Goal: Transaction & Acquisition: Purchase product/service

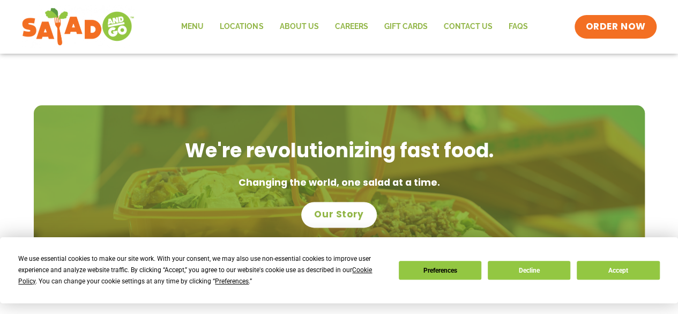
scroll to position [640, 0]
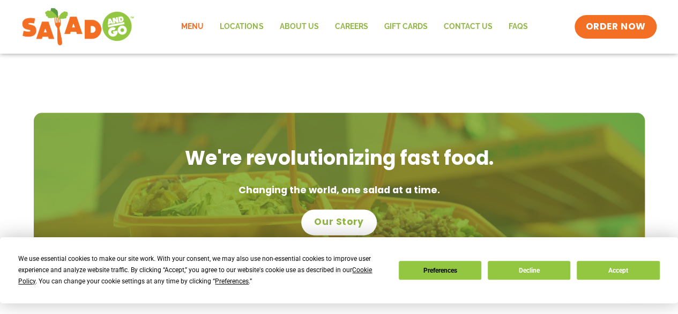
click at [191, 24] on link "Menu" at bounding box center [192, 26] width 39 height 25
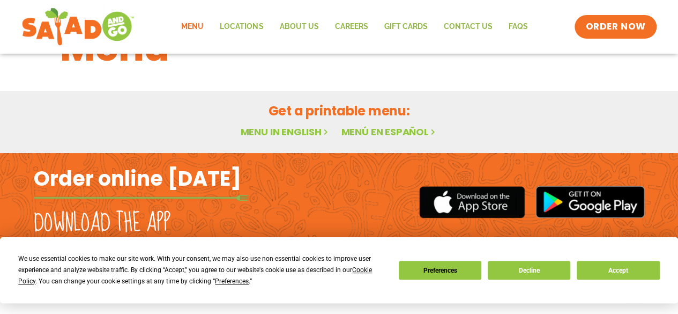
scroll to position [58, 0]
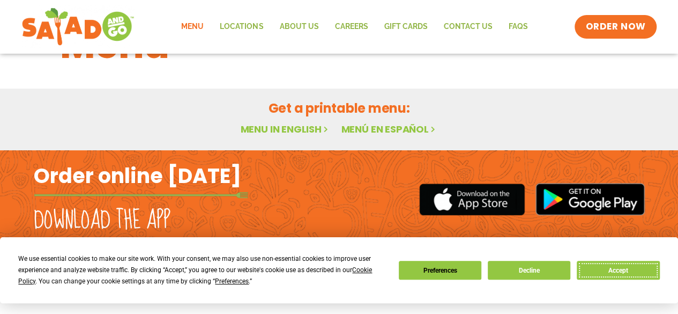
click at [601, 264] on button "Accept" at bounding box center [618, 270] width 83 height 19
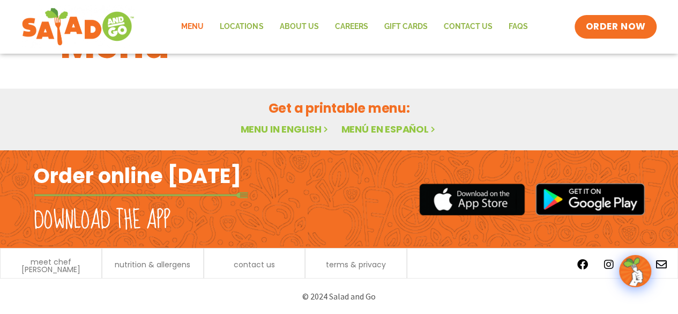
scroll to position [0, 0]
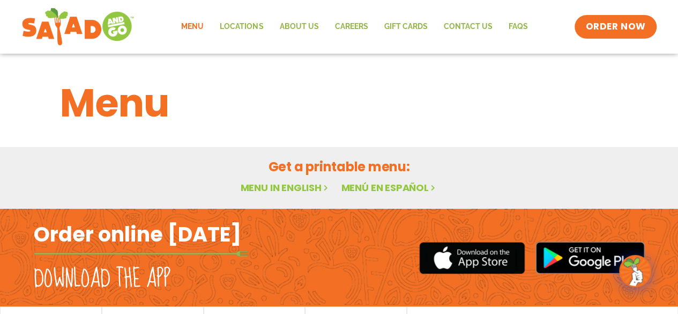
click at [285, 187] on link "Menu in English" at bounding box center [285, 187] width 90 height 13
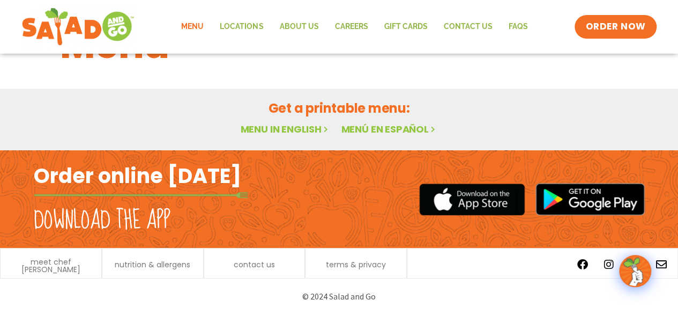
scroll to position [17, 0]
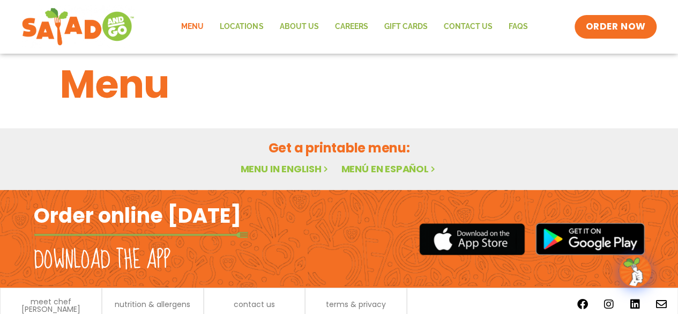
scroll to position [58, 0]
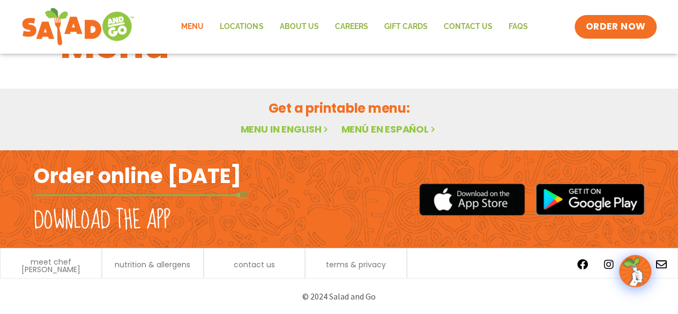
click at [635, 268] on img at bounding box center [636, 271] width 30 height 30
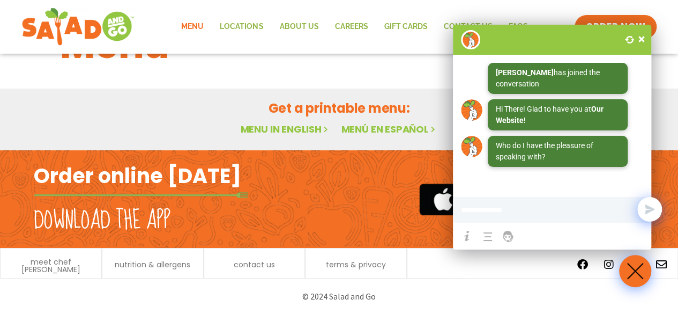
click at [640, 35] on span at bounding box center [642, 39] width 11 height 11
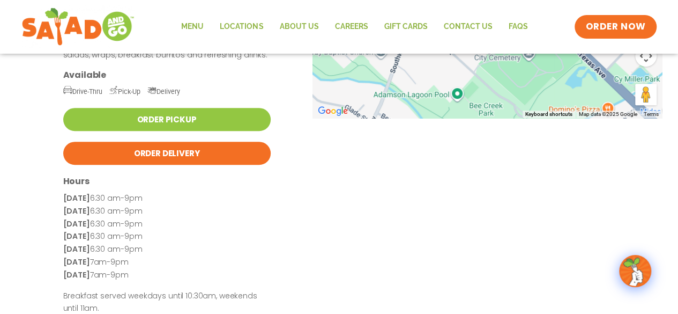
scroll to position [196, 0]
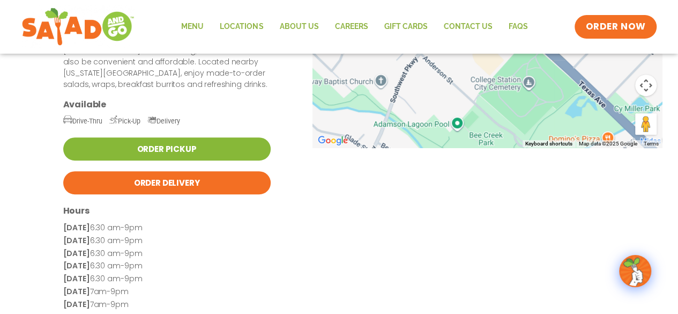
click at [175, 137] on link "Order Pickup" at bounding box center [167, 148] width 208 height 23
